Goal: Obtain resource: Download file/media

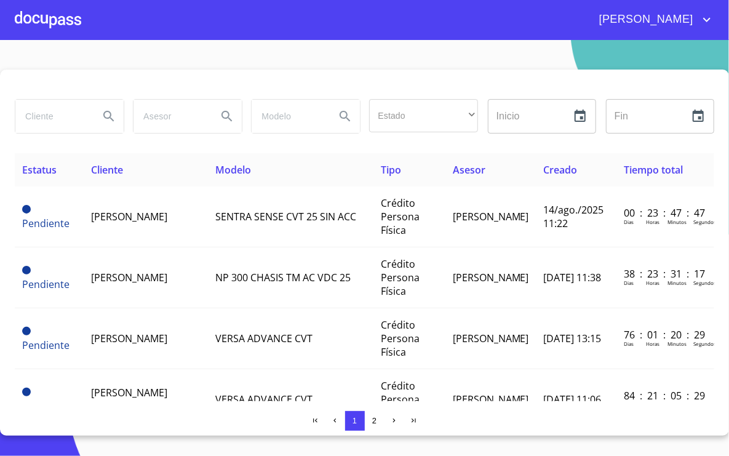
click at [65, 111] on input "search" at bounding box center [52, 116] width 74 height 33
type input "[PERSON_NAME]"
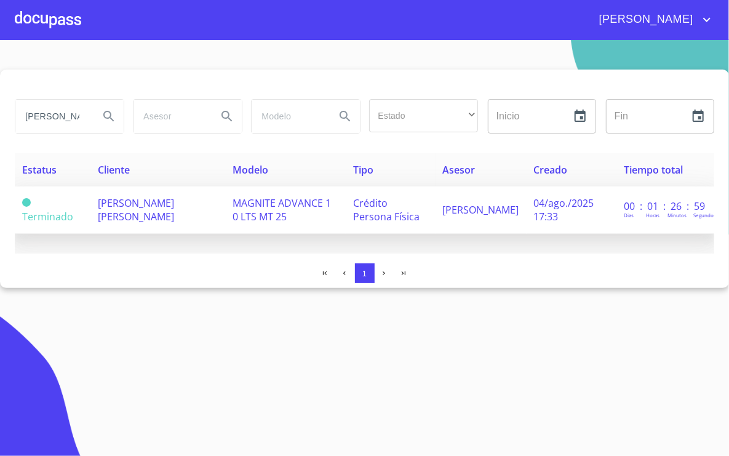
click at [109, 202] on span "[PERSON_NAME] [PERSON_NAME]" at bounding box center [136, 209] width 76 height 27
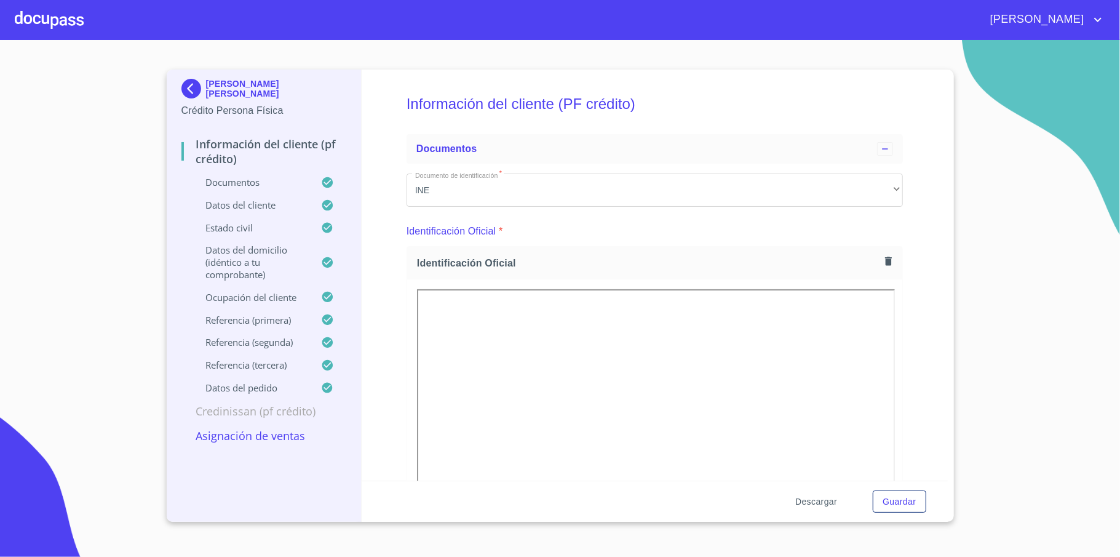
click at [728, 455] on span "Descargar" at bounding box center [816, 501] width 42 height 15
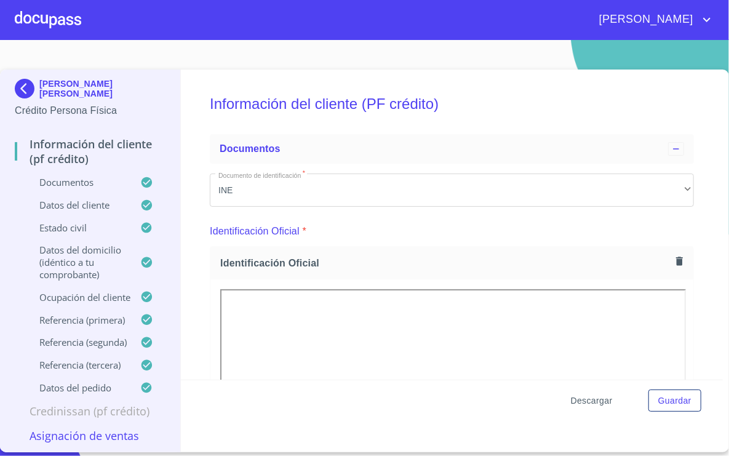
click at [608, 403] on span "Descargar" at bounding box center [592, 400] width 42 height 15
drag, startPoint x: 554, startPoint y: 79, endPoint x: 519, endPoint y: 18, distance: 70.0
click at [554, 79] on h5 "Información del cliente (PF crédito)" at bounding box center [451, 104] width 483 height 50
